Goal: Information Seeking & Learning: Learn about a topic

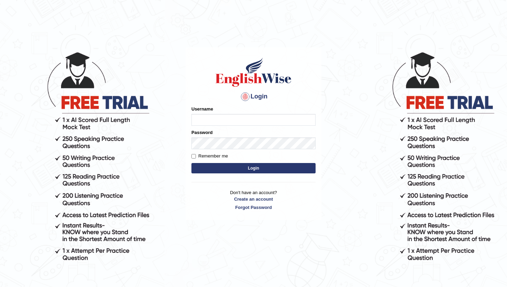
click at [247, 117] on input "Username" at bounding box center [253, 120] width 124 height 12
type input "sudinchy"
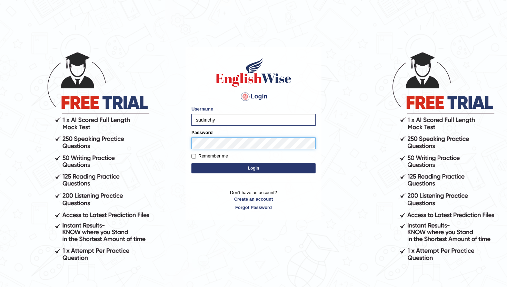
click at [191, 163] on button "Login" at bounding box center [253, 168] width 124 height 10
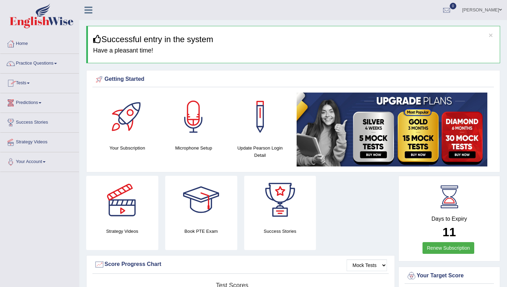
click at [27, 81] on link "Tests" at bounding box center [39, 81] width 79 height 17
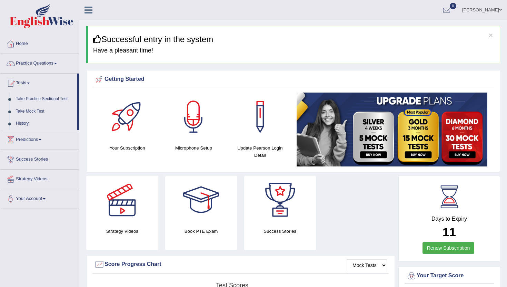
click at [57, 63] on span at bounding box center [55, 63] width 3 height 1
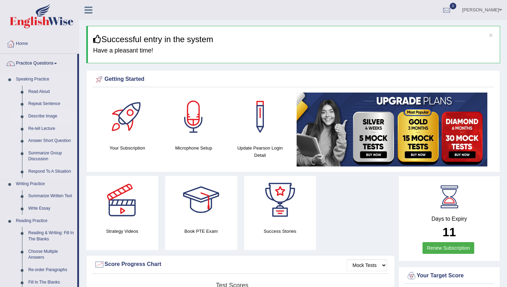
click at [41, 113] on link "Describe Image" at bounding box center [51, 116] width 52 height 12
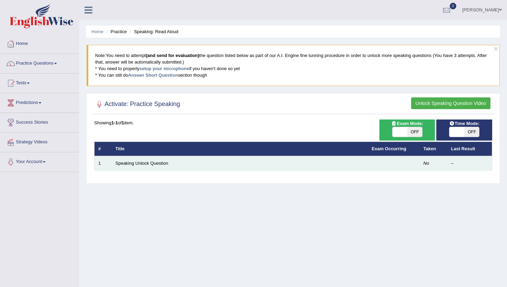
click at [424, 167] on td "No" at bounding box center [434, 163] width 28 height 14
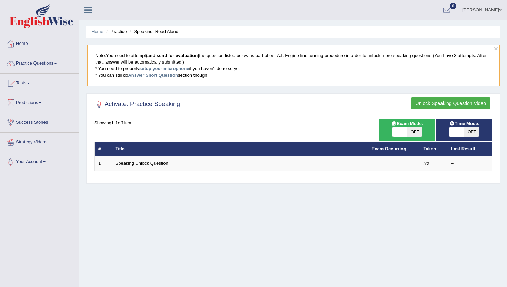
click at [435, 155] on th "Taken" at bounding box center [434, 148] width 28 height 14
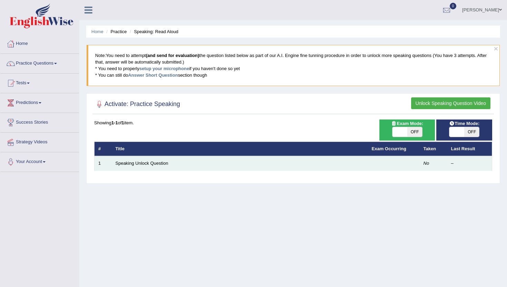
click at [441, 163] on td "No" at bounding box center [434, 163] width 28 height 14
click at [418, 164] on td at bounding box center [394, 163] width 52 height 14
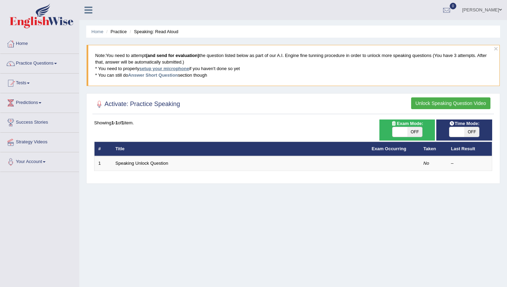
click at [169, 69] on link "setup your microphone" at bounding box center [164, 68] width 50 height 5
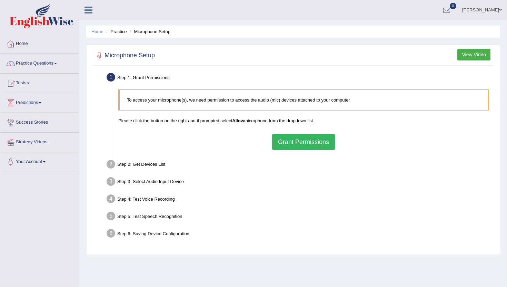
click at [286, 141] on button "Grant Permissions" at bounding box center [303, 142] width 63 height 16
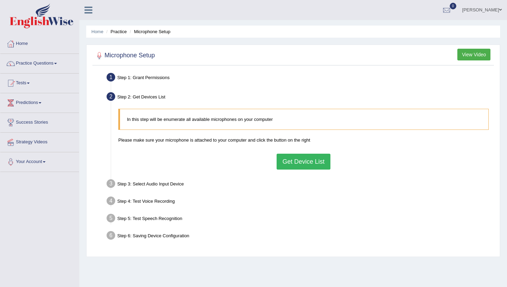
click at [298, 163] on button "Get Device List" at bounding box center [304, 161] width 54 height 16
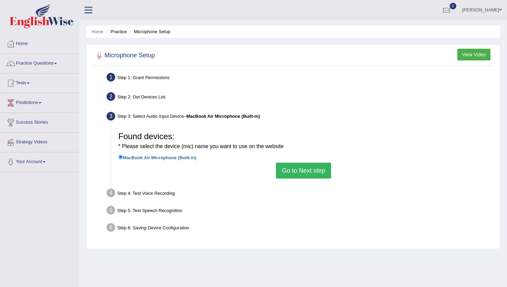
click at [312, 171] on button "Go to Next step" at bounding box center [303, 170] width 55 height 16
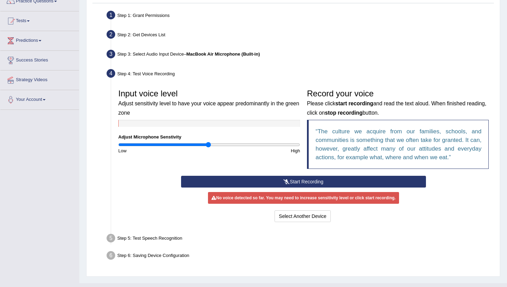
scroll to position [76, 0]
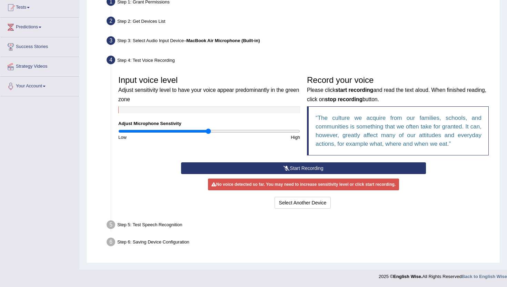
click at [294, 167] on button "Start Recording" at bounding box center [303, 168] width 245 height 12
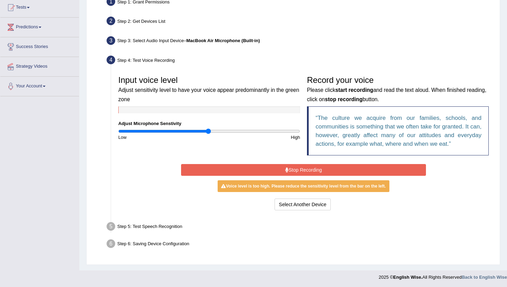
click at [294, 167] on button "Stop Recording" at bounding box center [303, 170] width 245 height 12
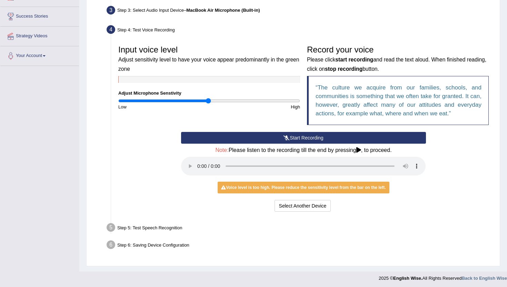
scroll to position [108, 0]
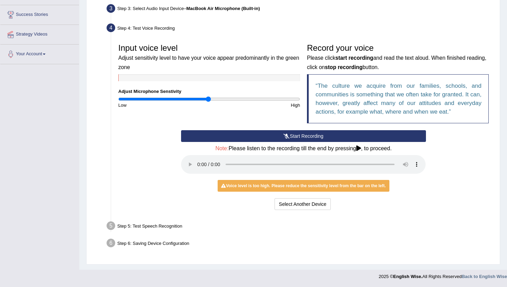
click at [201, 102] on div "Low" at bounding box center [162, 105] width 94 height 7
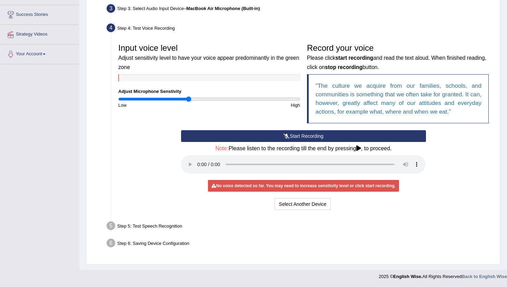
drag, startPoint x: 207, startPoint y: 100, endPoint x: 188, endPoint y: 103, distance: 18.5
click at [188, 102] on input "range" at bounding box center [209, 99] width 182 height 6
drag, startPoint x: 188, startPoint y: 98, endPoint x: 161, endPoint y: 100, distance: 27.7
click at [161, 100] on input "range" at bounding box center [209, 99] width 182 height 6
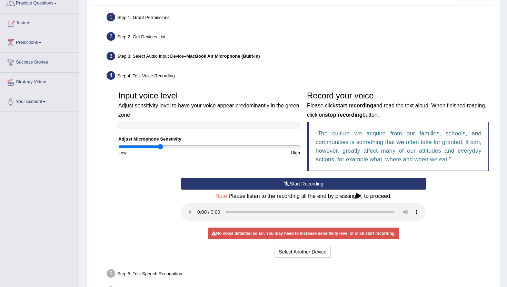
scroll to position [36, 0]
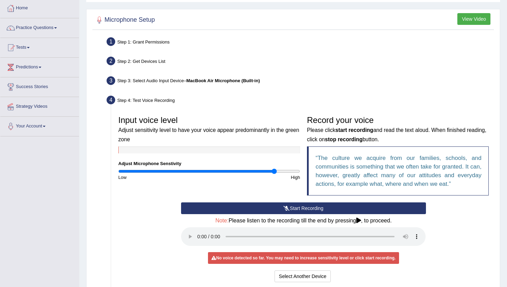
drag, startPoint x: 161, startPoint y: 172, endPoint x: 274, endPoint y: 178, distance: 113.6
click at [274, 174] on input "range" at bounding box center [209, 171] width 182 height 6
click at [172, 102] on div "Step 4: Test Voice Recording" at bounding box center [299, 100] width 393 height 15
click at [361, 221] on icon at bounding box center [358, 220] width 5 height 6
click at [441, 223] on div "Start Recording Stop Recording Note: Please listen to the recording till the en…" at bounding box center [303, 242] width 377 height 81
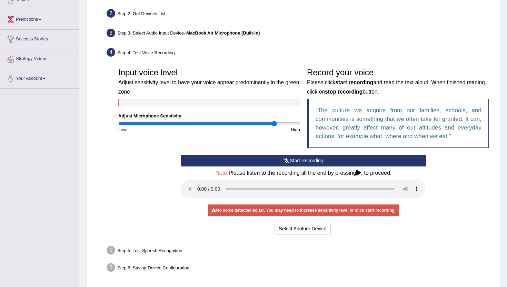
scroll to position [98, 0]
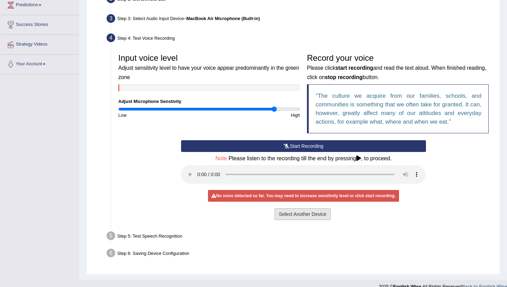
click at [301, 211] on button "Select Another Device" at bounding box center [303, 214] width 57 height 12
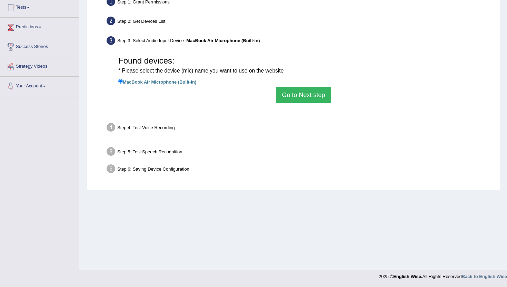
scroll to position [76, 0]
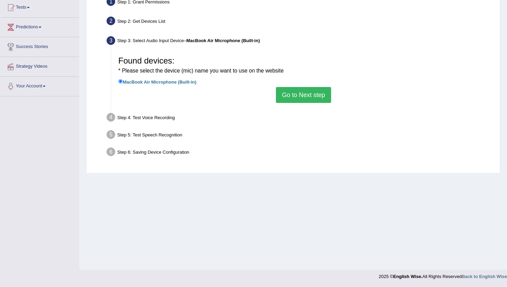
click at [301, 101] on button "Go to Next step" at bounding box center [303, 95] width 55 height 16
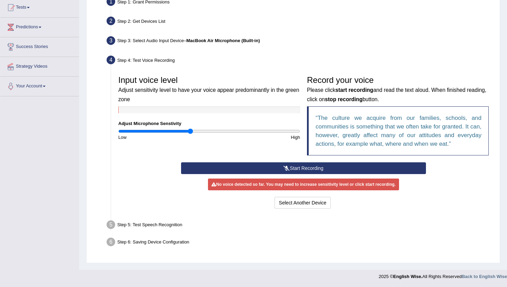
drag, startPoint x: 272, startPoint y: 131, endPoint x: 190, endPoint y: 129, distance: 81.8
type input "0.8"
click at [190, 129] on input "range" at bounding box center [209, 131] width 182 height 6
click at [302, 167] on button "Start Recording" at bounding box center [303, 168] width 245 height 12
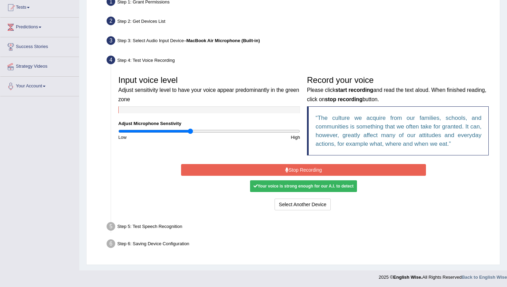
click at [302, 167] on button "Stop Recording" at bounding box center [303, 170] width 245 height 12
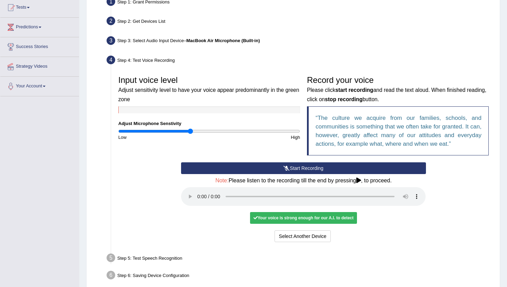
click at [306, 166] on button "Start Recording" at bounding box center [303, 168] width 245 height 12
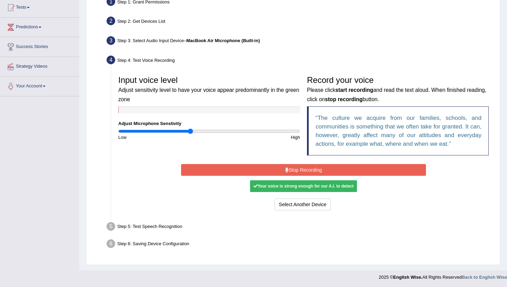
click at [355, 167] on button "Stop Recording" at bounding box center [303, 170] width 245 height 12
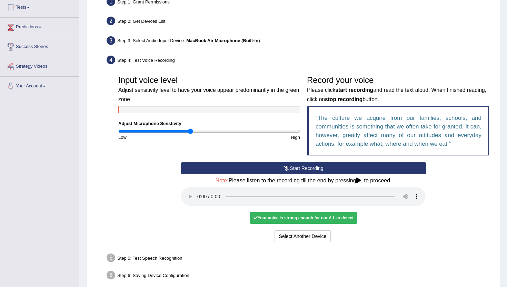
click at [355, 167] on button "Start Recording" at bounding box center [303, 168] width 245 height 12
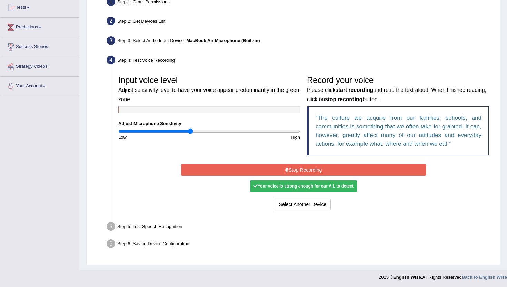
click at [358, 166] on button "Stop Recording" at bounding box center [303, 170] width 245 height 12
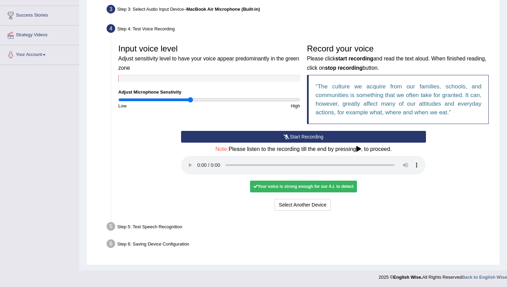
scroll to position [108, 0]
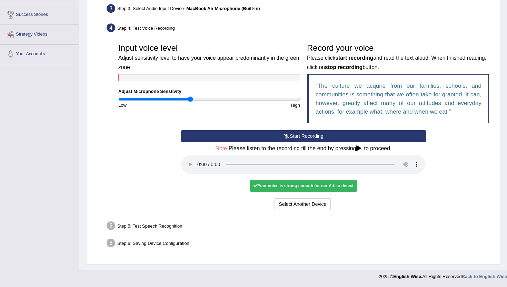
click at [169, 228] on div "Step 5: Test Speech Recognition" at bounding box center [299, 226] width 393 height 15
click at [292, 183] on div "Your voice is strong enough for our A.I. to detect" at bounding box center [303, 186] width 107 height 12
click at [253, 187] on icon at bounding box center [255, 185] width 4 height 4
click at [152, 225] on div "Step 5: Test Speech Recognition" at bounding box center [299, 226] width 393 height 15
click at [149, 244] on div "Step 6: Saving Device Configuration" at bounding box center [299, 243] width 393 height 15
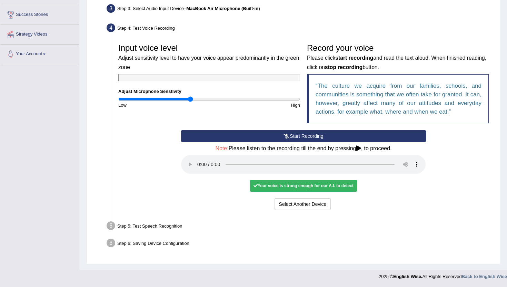
scroll to position [0, 0]
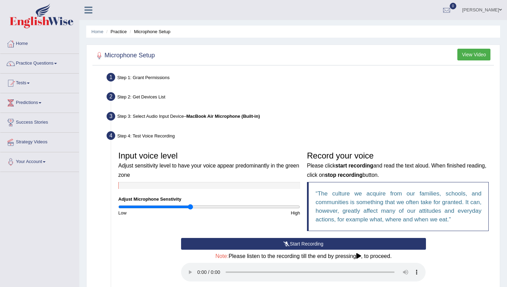
click at [220, 119] on div "Step 3: Select Audio Input Device – MacBook Air Microphone (Built-in)" at bounding box center [299, 117] width 393 height 15
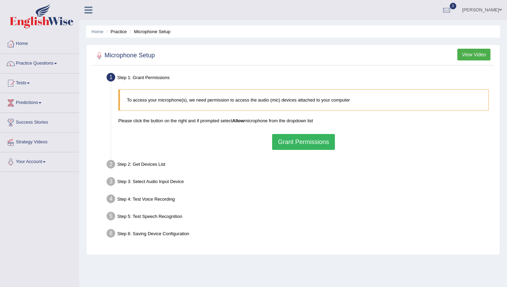
click at [295, 138] on button "Grant Permissions" at bounding box center [303, 142] width 63 height 16
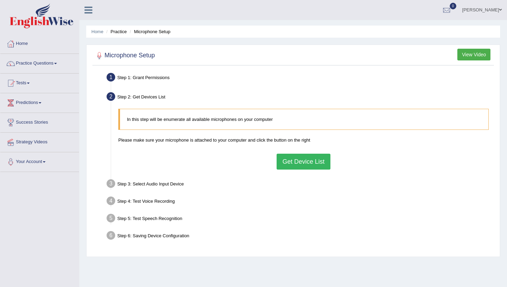
click at [303, 163] on button "Get Device List" at bounding box center [304, 161] width 54 height 16
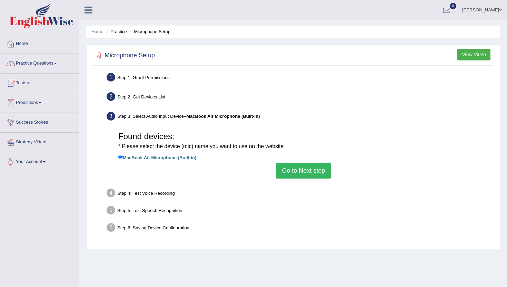
click at [306, 175] on button "Go to Next step" at bounding box center [303, 170] width 55 height 16
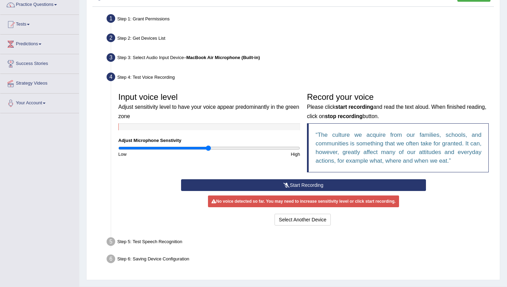
scroll to position [59, 0]
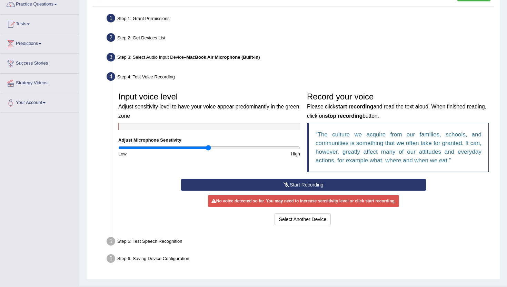
click at [206, 147] on input "range" at bounding box center [209, 148] width 182 height 6
drag, startPoint x: 210, startPoint y: 149, endPoint x: 200, endPoint y: 152, distance: 10.3
click at [200, 150] on input "range" at bounding box center [209, 148] width 182 height 6
click at [149, 238] on div "Step 5: Test Speech Recognition" at bounding box center [299, 242] width 393 height 15
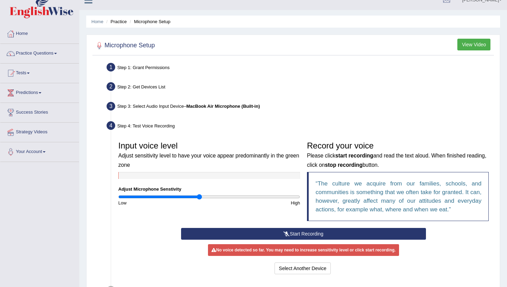
scroll to position [0, 0]
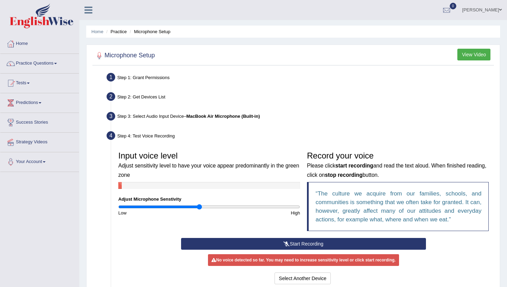
click at [479, 51] on button "View Video" at bounding box center [473, 55] width 33 height 12
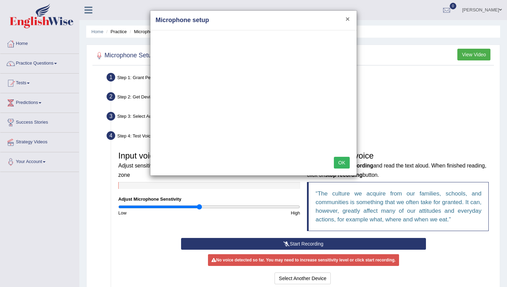
click at [349, 20] on button "×" at bounding box center [348, 18] width 4 height 7
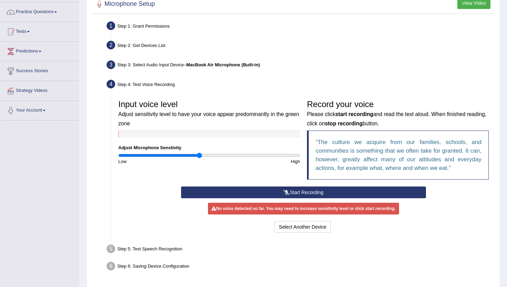
scroll to position [68, 0]
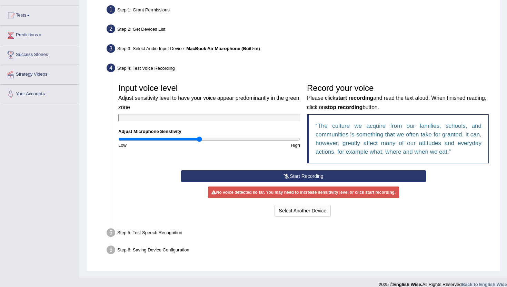
click at [275, 173] on button "Start Recording" at bounding box center [303, 176] width 245 height 12
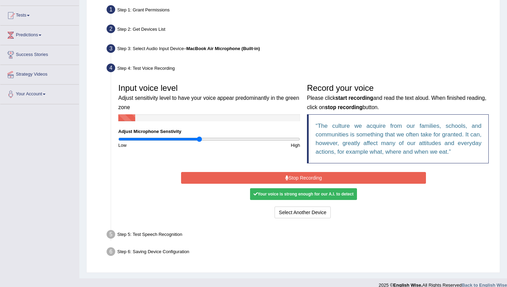
click at [390, 170] on div "Start Recording Stop Recording Note: Please listen to the recording till the en…" at bounding box center [303, 195] width 251 height 50
click at [377, 179] on button "Stop Recording" at bounding box center [303, 178] width 245 height 12
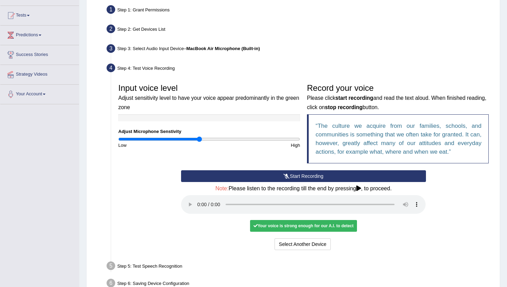
click at [197, 139] on input "range" at bounding box center [209, 139] width 182 height 6
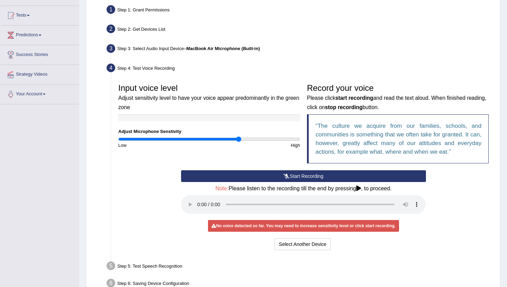
drag, startPoint x: 197, startPoint y: 139, endPoint x: 238, endPoint y: 141, distance: 40.8
click at [238, 141] on input "range" at bounding box center [209, 139] width 182 height 6
drag, startPoint x: 238, startPoint y: 141, endPoint x: 267, endPoint y: 147, distance: 29.4
click at [267, 142] on input "range" at bounding box center [209, 139] width 182 height 6
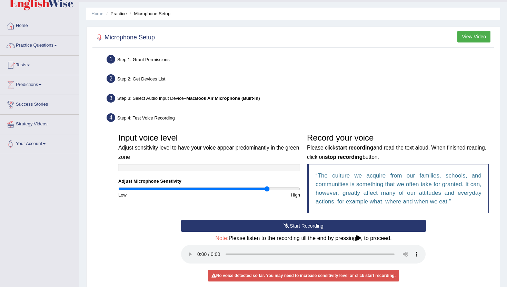
scroll to position [0, 0]
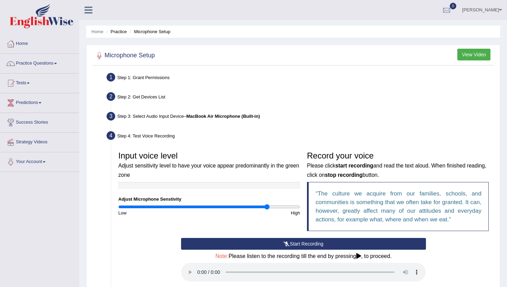
click at [463, 57] on button "View Video" at bounding box center [473, 55] width 33 height 12
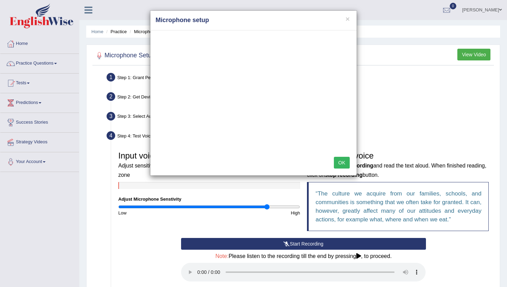
click at [390, 91] on div "× Microphone setup OK" at bounding box center [253, 143] width 507 height 287
click at [187, 273] on div "× Microphone setup OK" at bounding box center [253, 143] width 507 height 287
click at [189, 271] on div "× Microphone setup OK" at bounding box center [253, 143] width 507 height 287
click at [347, 22] on button "×" at bounding box center [348, 18] width 4 height 7
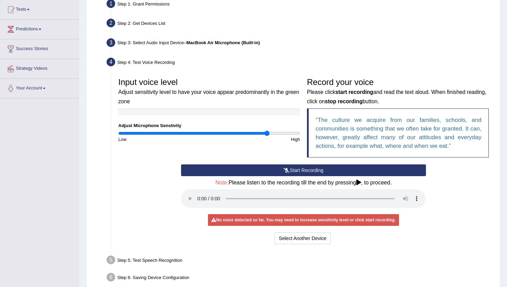
scroll to position [74, 0]
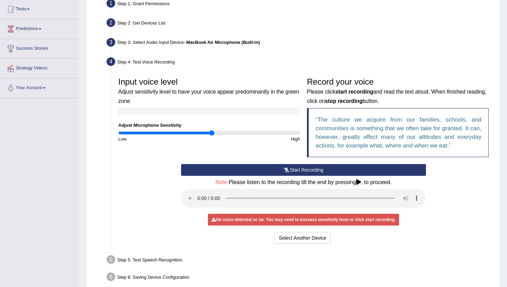
drag, startPoint x: 266, startPoint y: 132, endPoint x: 211, endPoint y: 134, distance: 54.9
type input "1.04"
click at [211, 134] on input "range" at bounding box center [209, 133] width 182 height 6
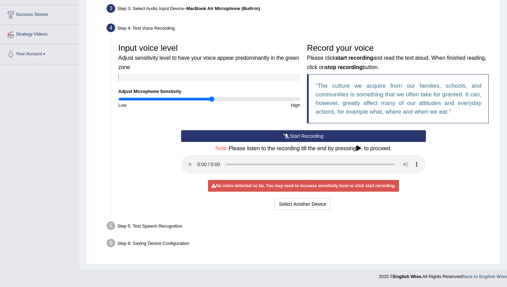
click at [361, 150] on icon at bounding box center [358, 148] width 5 height 6
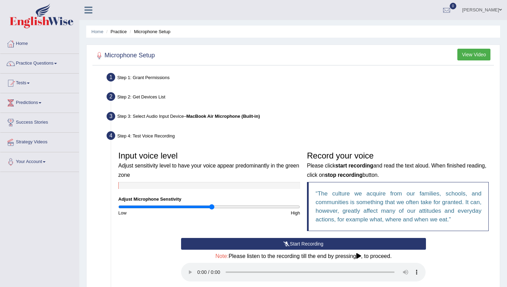
click at [28, 18] on img at bounding box center [42, 15] width 64 height 25
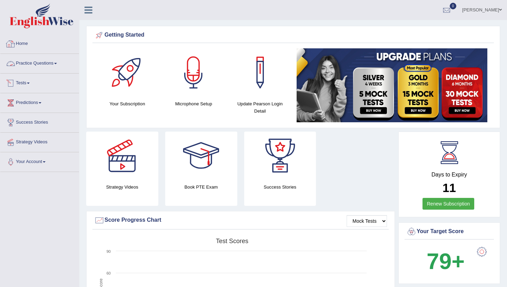
click at [60, 61] on link "Practice Questions" at bounding box center [39, 62] width 79 height 17
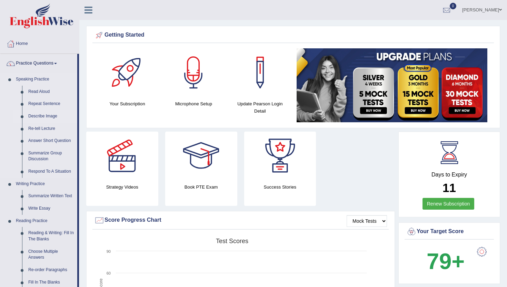
click at [46, 114] on link "Describe Image" at bounding box center [51, 116] width 52 height 12
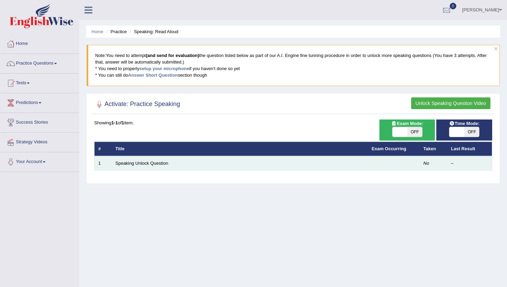
click at [424, 162] on em "No" at bounding box center [427, 162] width 6 height 5
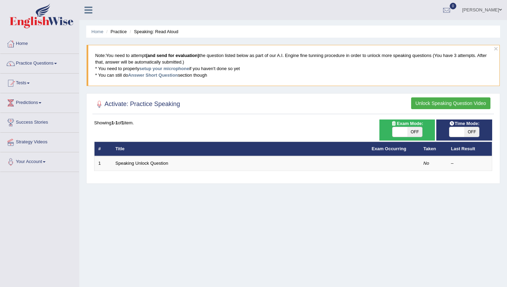
click at [412, 131] on span "OFF" at bounding box center [414, 132] width 15 height 10
checkbox input "true"
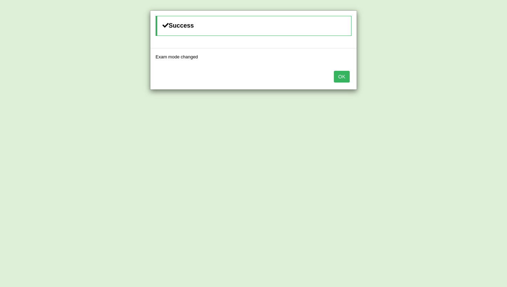
click at [339, 71] on button "OK" at bounding box center [342, 77] width 16 height 12
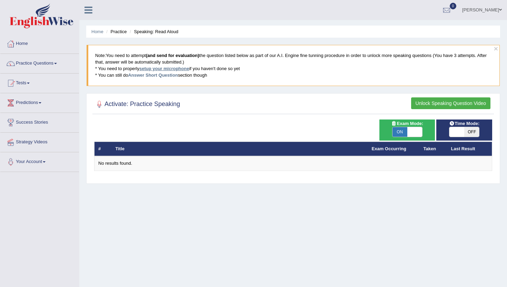
click at [169, 68] on link "setup your microphone" at bounding box center [164, 68] width 50 height 5
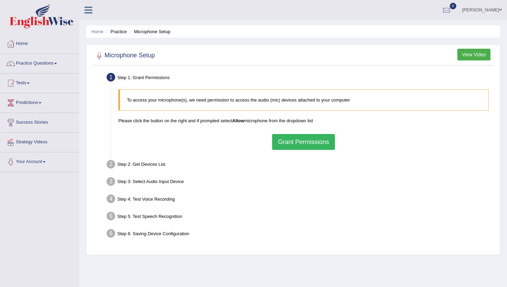
click at [316, 135] on button "Grant Permissions" at bounding box center [303, 142] width 63 height 16
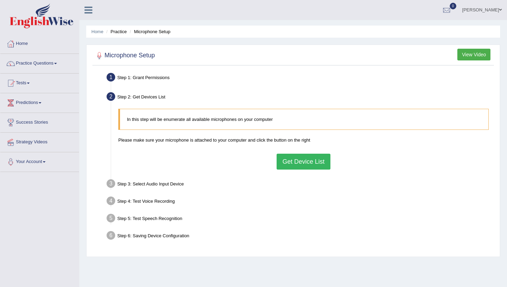
click at [316, 158] on button "Get Device List" at bounding box center [304, 161] width 54 height 16
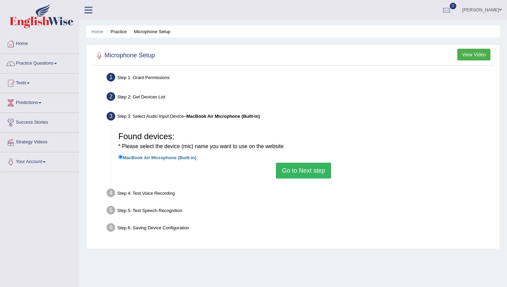
click at [316, 176] on button "Go to Next step" at bounding box center [303, 170] width 55 height 16
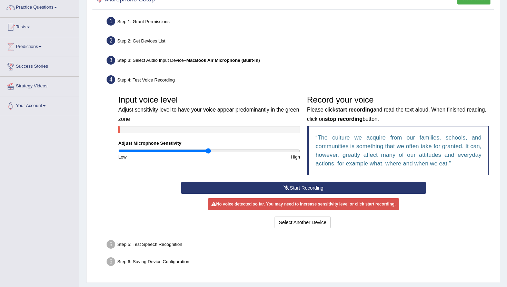
scroll to position [57, 0]
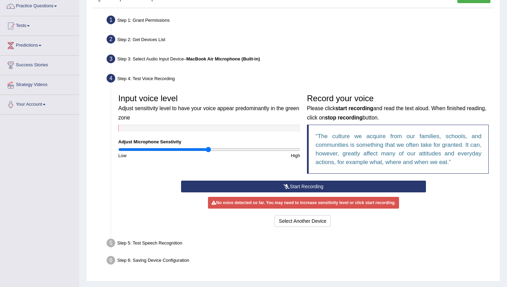
click at [308, 187] on button "Start Recording" at bounding box center [303, 186] width 245 height 12
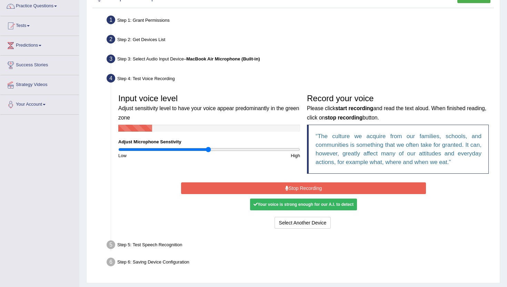
click at [308, 187] on button "Stop Recording" at bounding box center [303, 188] width 245 height 12
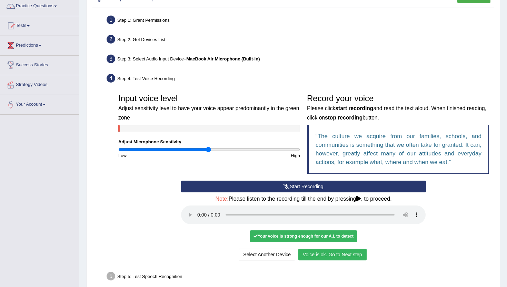
click at [330, 257] on button "Voice is ok. Go to Next step" at bounding box center [332, 254] width 68 height 12
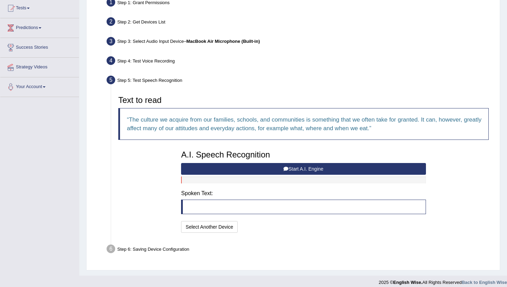
scroll to position [81, 0]
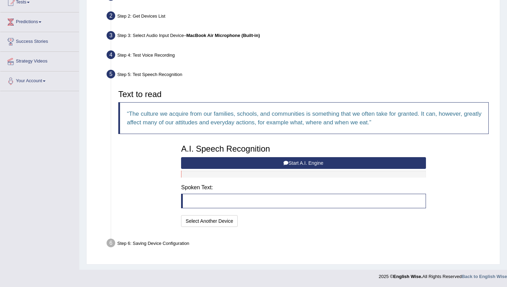
click at [295, 203] on blockquote at bounding box center [303, 200] width 245 height 14
click at [317, 160] on button "Start A.I. Engine" at bounding box center [303, 163] width 245 height 12
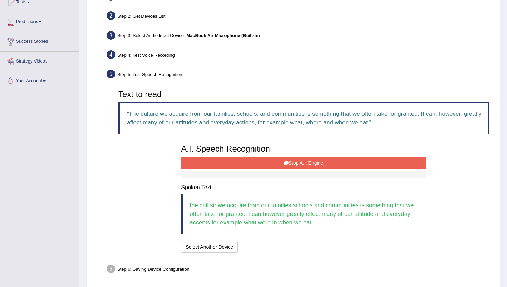
click at [316, 162] on button "Stop A.I. Engine" at bounding box center [303, 163] width 245 height 12
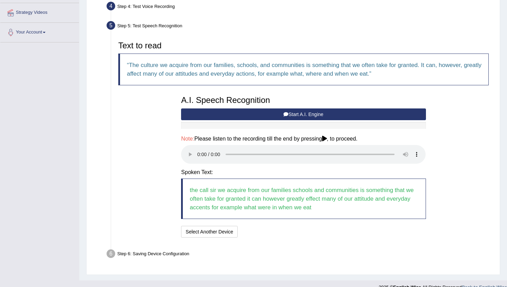
scroll to position [132, 0]
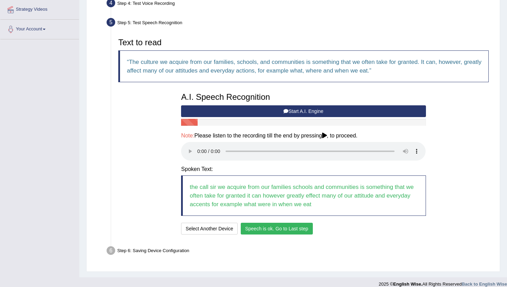
click at [286, 225] on button "Speech is ok. Go to Last step" at bounding box center [277, 228] width 72 height 12
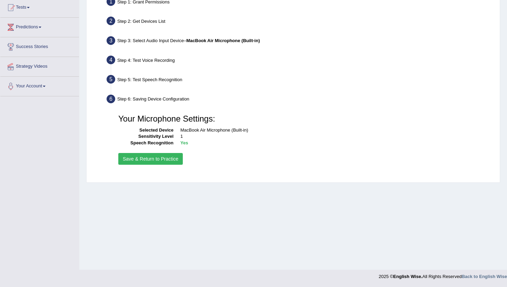
click at [166, 159] on button "Save & Return to Practice" at bounding box center [150, 159] width 64 height 12
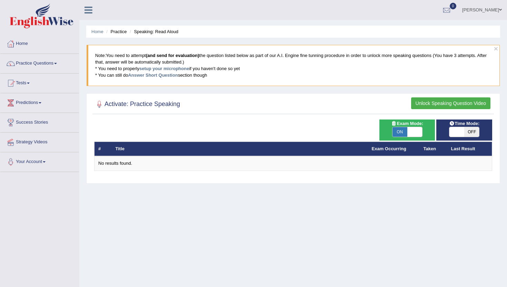
click at [407, 133] on span "ON" at bounding box center [399, 132] width 15 height 10
checkbox input "false"
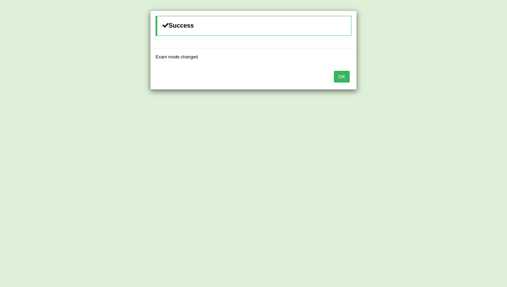
click at [343, 77] on button "OK" at bounding box center [342, 77] width 16 height 12
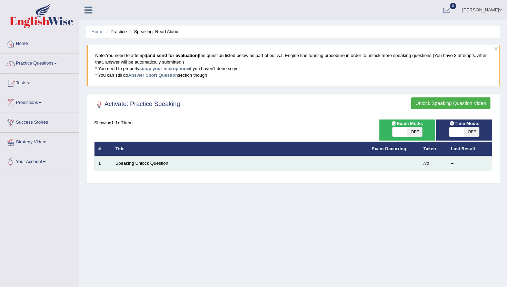
click at [429, 163] on em "No" at bounding box center [427, 162] width 6 height 5
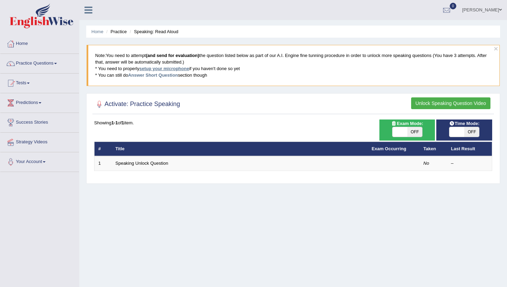
click at [171, 67] on link "setup your microphone" at bounding box center [164, 68] width 50 height 5
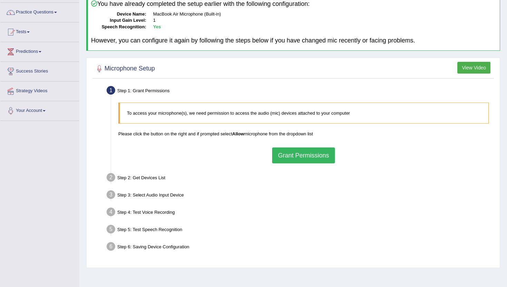
scroll to position [76, 0]
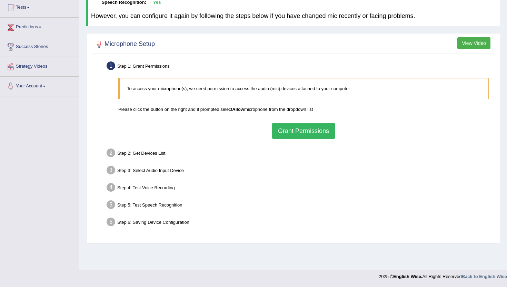
click at [295, 130] on button "Grant Permissions" at bounding box center [303, 131] width 63 height 16
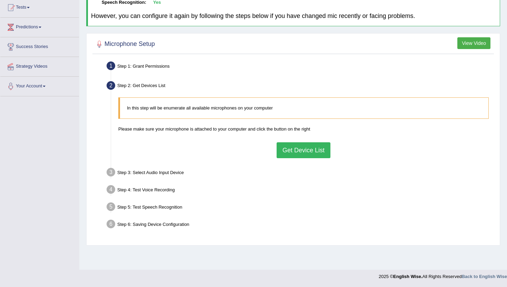
click at [296, 151] on button "Get Device List" at bounding box center [304, 150] width 54 height 16
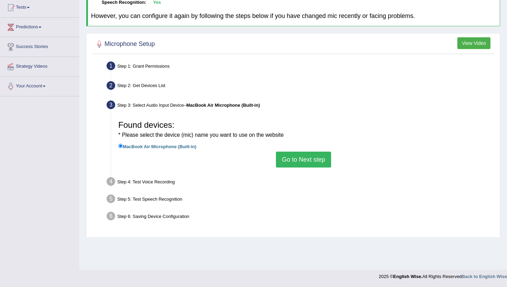
click at [296, 153] on button "Go to Next step" at bounding box center [303, 159] width 55 height 16
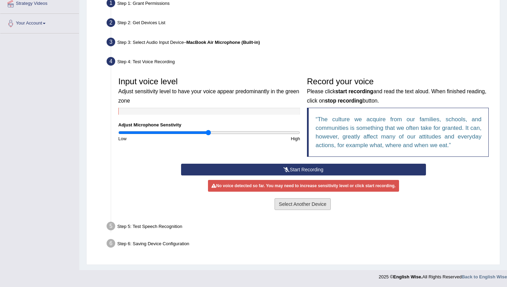
scroll to position [0, 0]
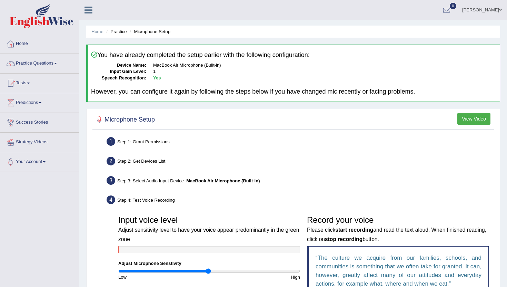
click at [41, 25] on img at bounding box center [42, 15] width 64 height 25
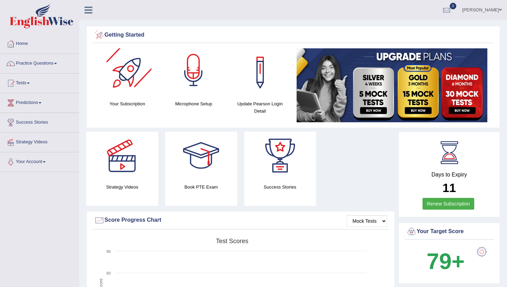
click at [189, 81] on div at bounding box center [193, 72] width 48 height 48
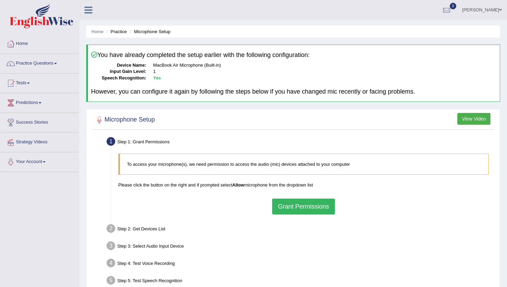
click at [31, 9] on img at bounding box center [42, 15] width 64 height 25
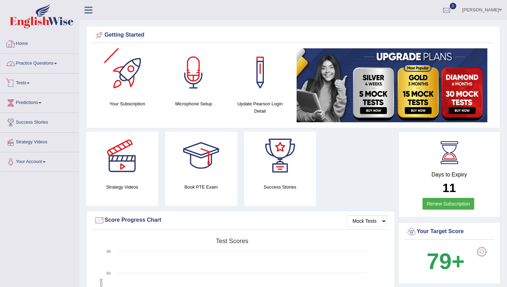
click at [30, 63] on link "Practice Questions" at bounding box center [39, 62] width 79 height 17
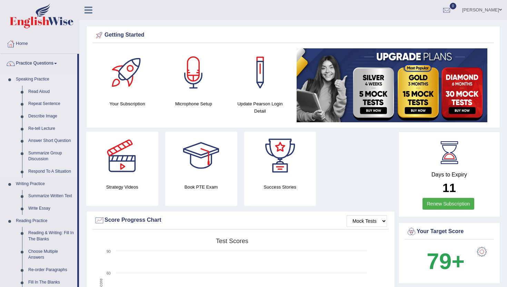
click at [47, 117] on link "Describe Image" at bounding box center [51, 116] width 52 height 12
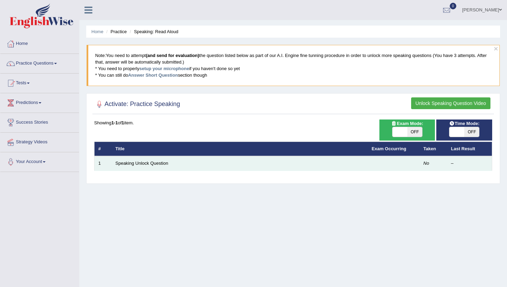
click at [459, 159] on td "–" at bounding box center [469, 163] width 45 height 14
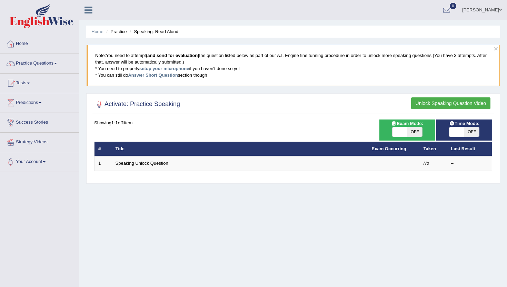
click at [474, 104] on button "Unlock Speaking Question Video" at bounding box center [450, 103] width 79 height 12
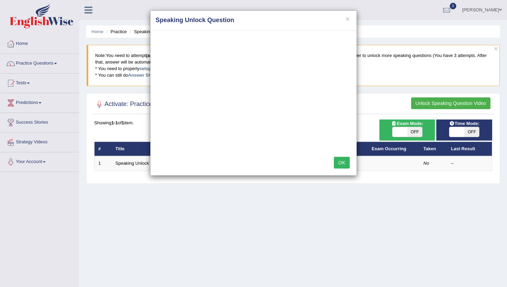
click at [349, 158] on button "OK" at bounding box center [342, 163] width 16 height 12
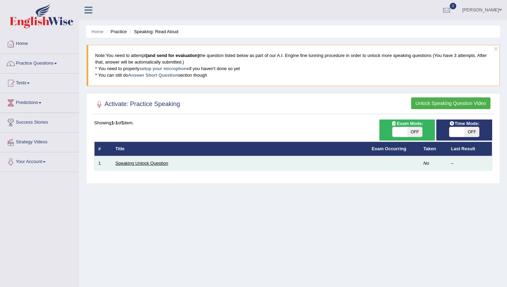
click at [146, 163] on link "Speaking Unlock Question" at bounding box center [142, 162] width 53 height 5
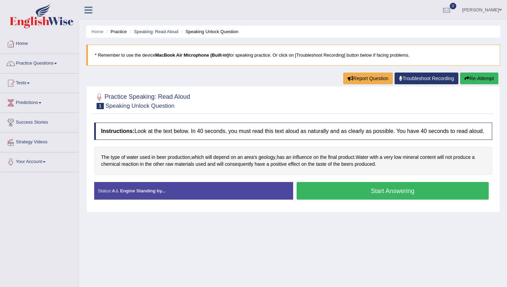
click at [337, 197] on button "Start Answering" at bounding box center [393, 191] width 192 height 18
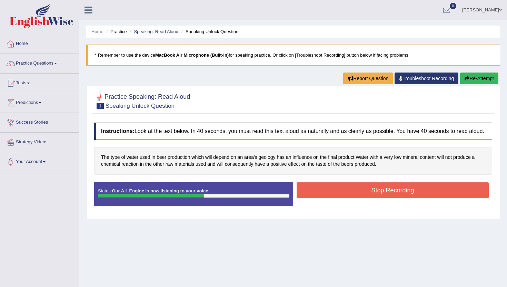
click at [337, 197] on button "Stop Recording" at bounding box center [393, 190] width 192 height 16
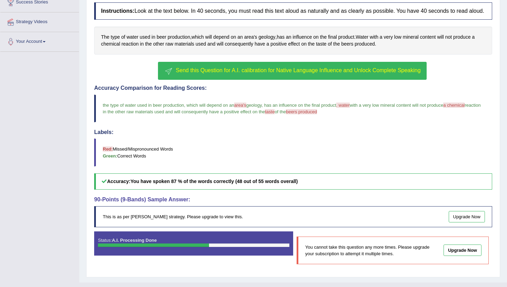
scroll to position [139, 0]
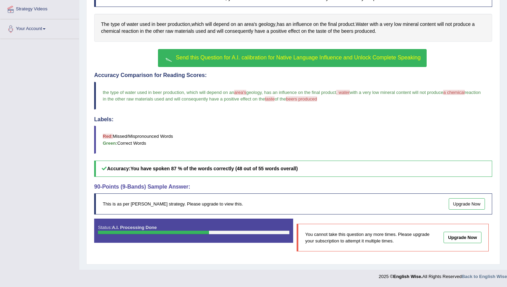
click at [332, 59] on span "Send this Question for A.I. calibration for Native Language Influence and Unloc…" at bounding box center [298, 57] width 245 height 6
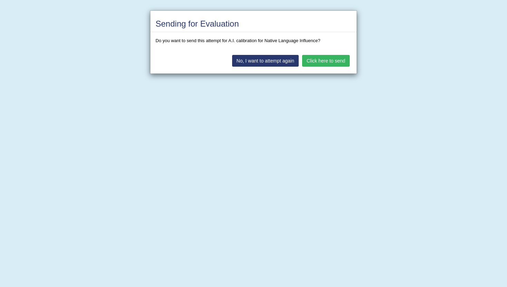
click at [276, 64] on button "No, I want to attempt again" at bounding box center [265, 61] width 67 height 12
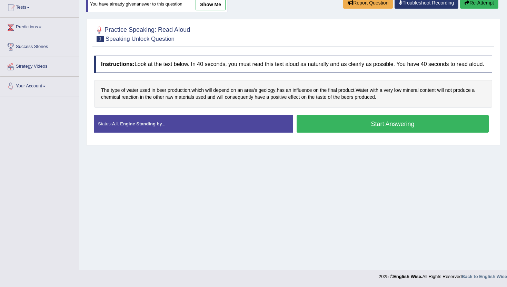
click at [340, 131] on button "Start Answering" at bounding box center [393, 124] width 192 height 18
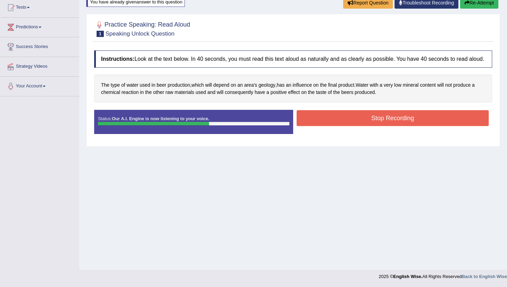
click at [340, 126] on button "Stop Recording" at bounding box center [393, 118] width 192 height 16
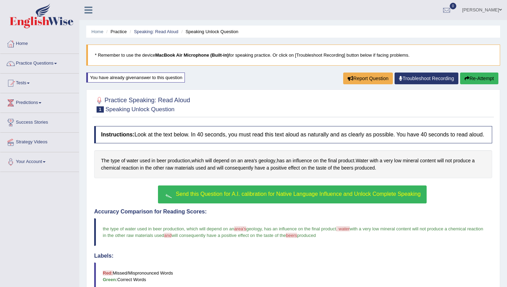
click at [292, 203] on button "Send this Question for A.I. calibration for Native Language Influence and Unloc…" at bounding box center [292, 194] width 268 height 18
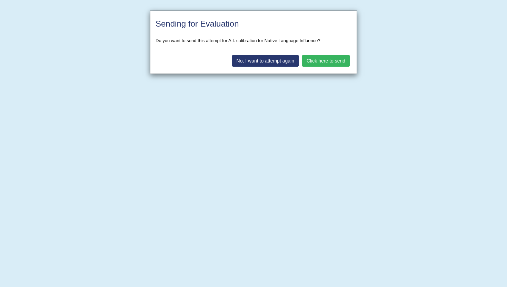
click at [326, 61] on button "Click here to send" at bounding box center [326, 61] width 48 height 12
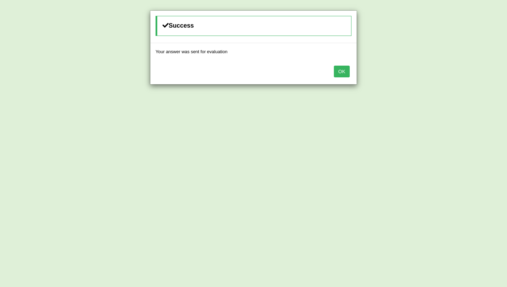
click at [342, 72] on button "OK" at bounding box center [342, 72] width 16 height 12
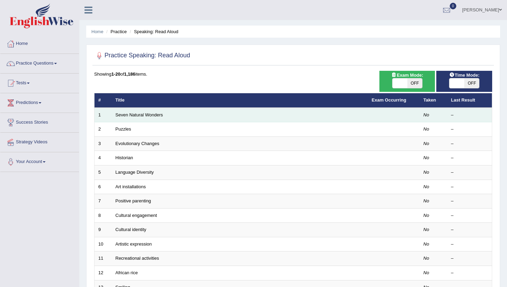
click at [407, 114] on td at bounding box center [394, 115] width 52 height 14
click at [414, 114] on td at bounding box center [394, 115] width 52 height 14
click at [140, 117] on link "Seven Natural Wonders" at bounding box center [140, 114] width 48 height 5
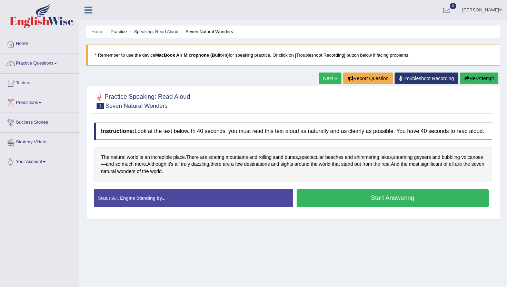
scroll to position [14, 0]
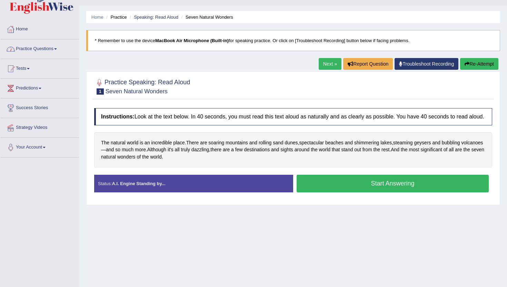
click at [52, 47] on link "Practice Questions" at bounding box center [39, 47] width 79 height 17
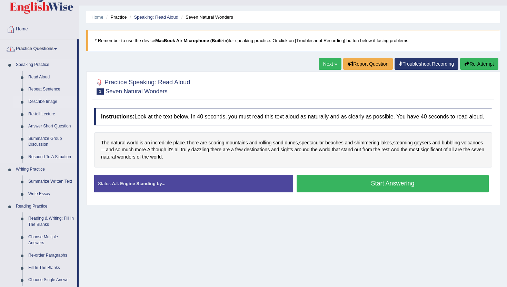
click at [42, 99] on link "Describe Image" at bounding box center [51, 102] width 52 height 12
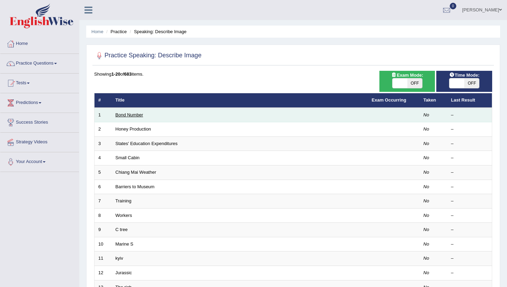
click at [131, 113] on link "Bond Number" at bounding box center [130, 114] width 28 height 5
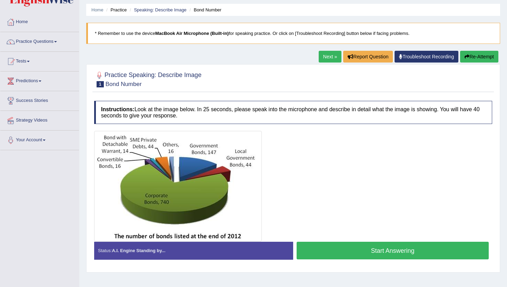
scroll to position [25, 0]
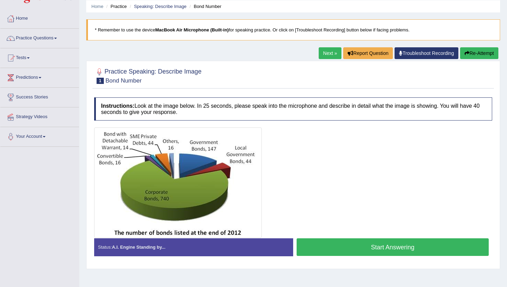
click at [329, 245] on button "Start Answering" at bounding box center [393, 247] width 192 height 18
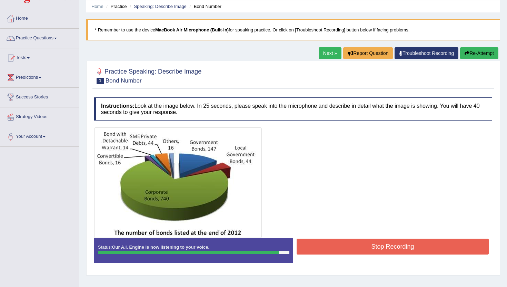
click at [341, 248] on button "Stop Recording" at bounding box center [393, 246] width 192 height 16
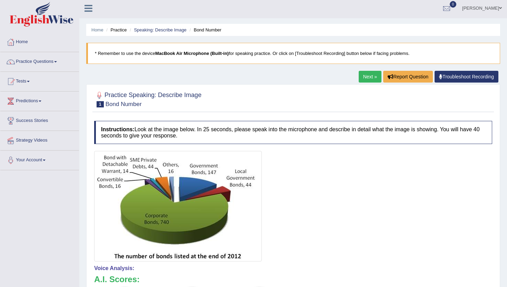
scroll to position [0, 0]
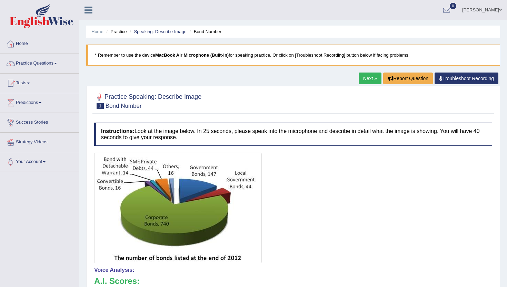
click at [364, 77] on link "Next »" at bounding box center [370, 78] width 23 height 12
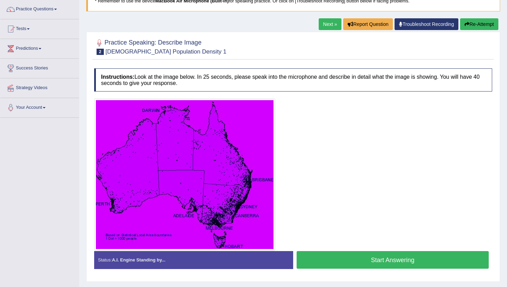
scroll to position [76, 0]
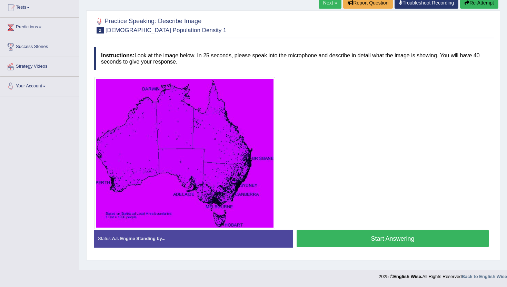
click at [326, 235] on button "Start Answering" at bounding box center [393, 238] width 192 height 18
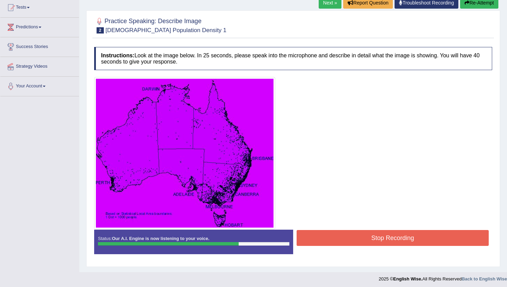
click at [353, 233] on button "Stop Recording" at bounding box center [393, 238] width 192 height 16
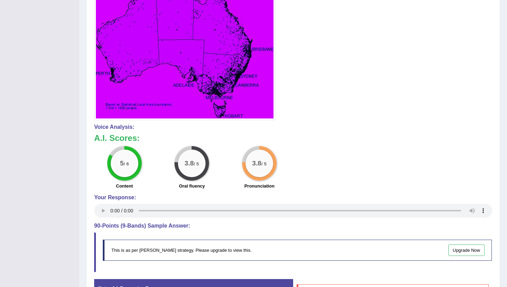
scroll to position [0, 0]
